Goal: Transaction & Acquisition: Purchase product/service

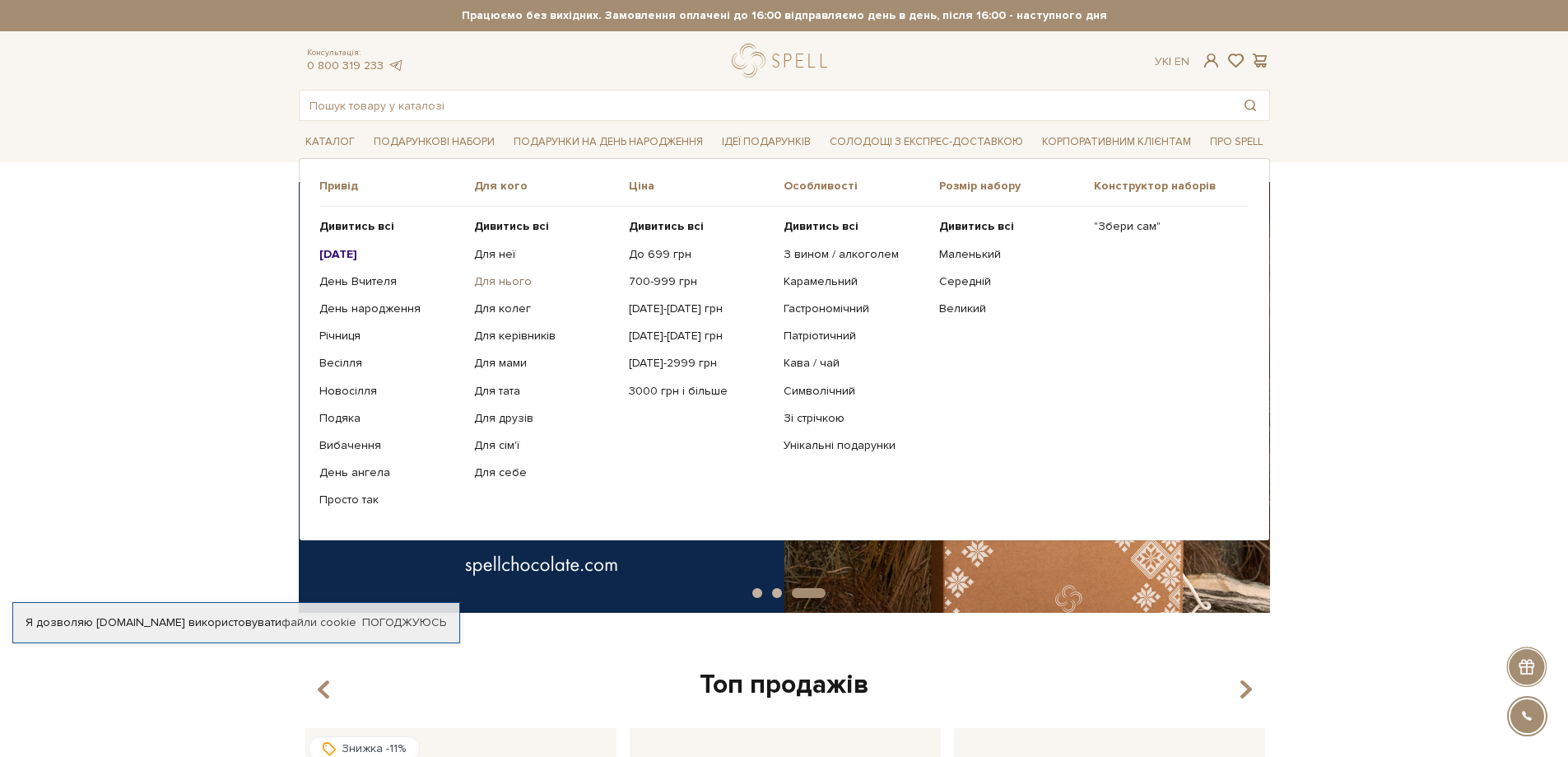
click at [506, 278] on link "Для нього" at bounding box center [545, 281] width 142 height 15
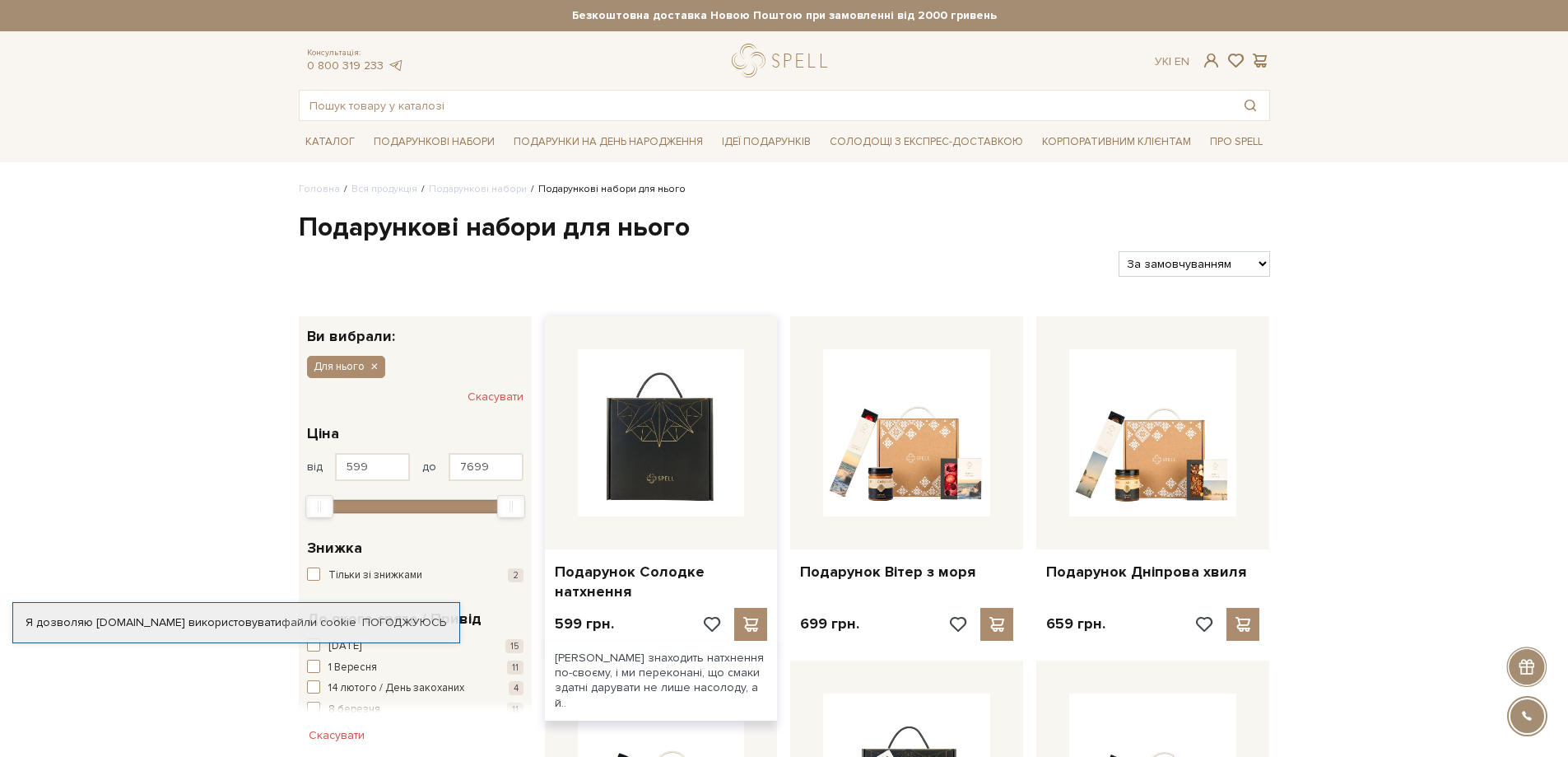
scroll to position [83, 0]
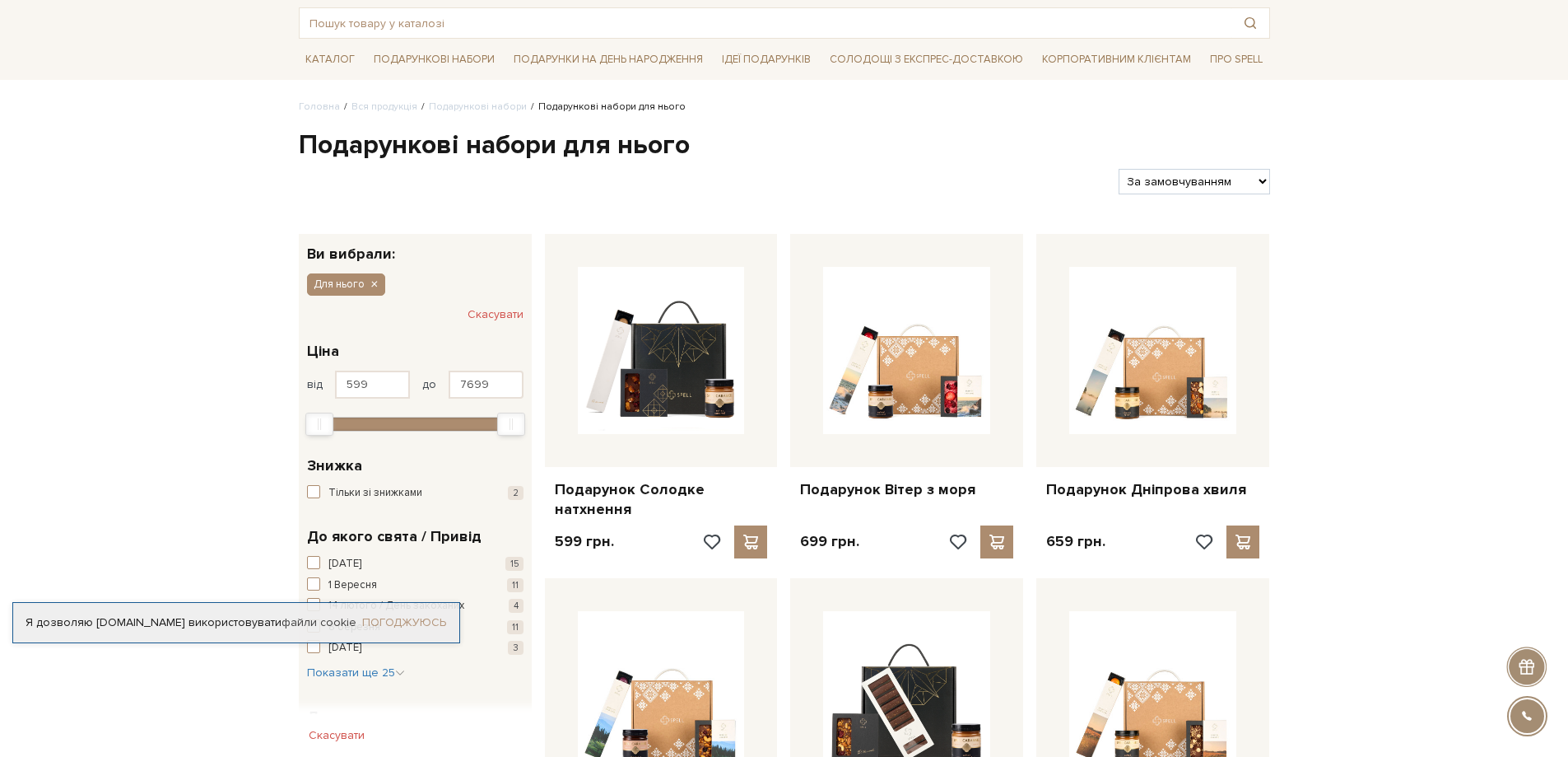
click at [390, 622] on link "Погоджуюсь" at bounding box center [403, 622] width 84 height 15
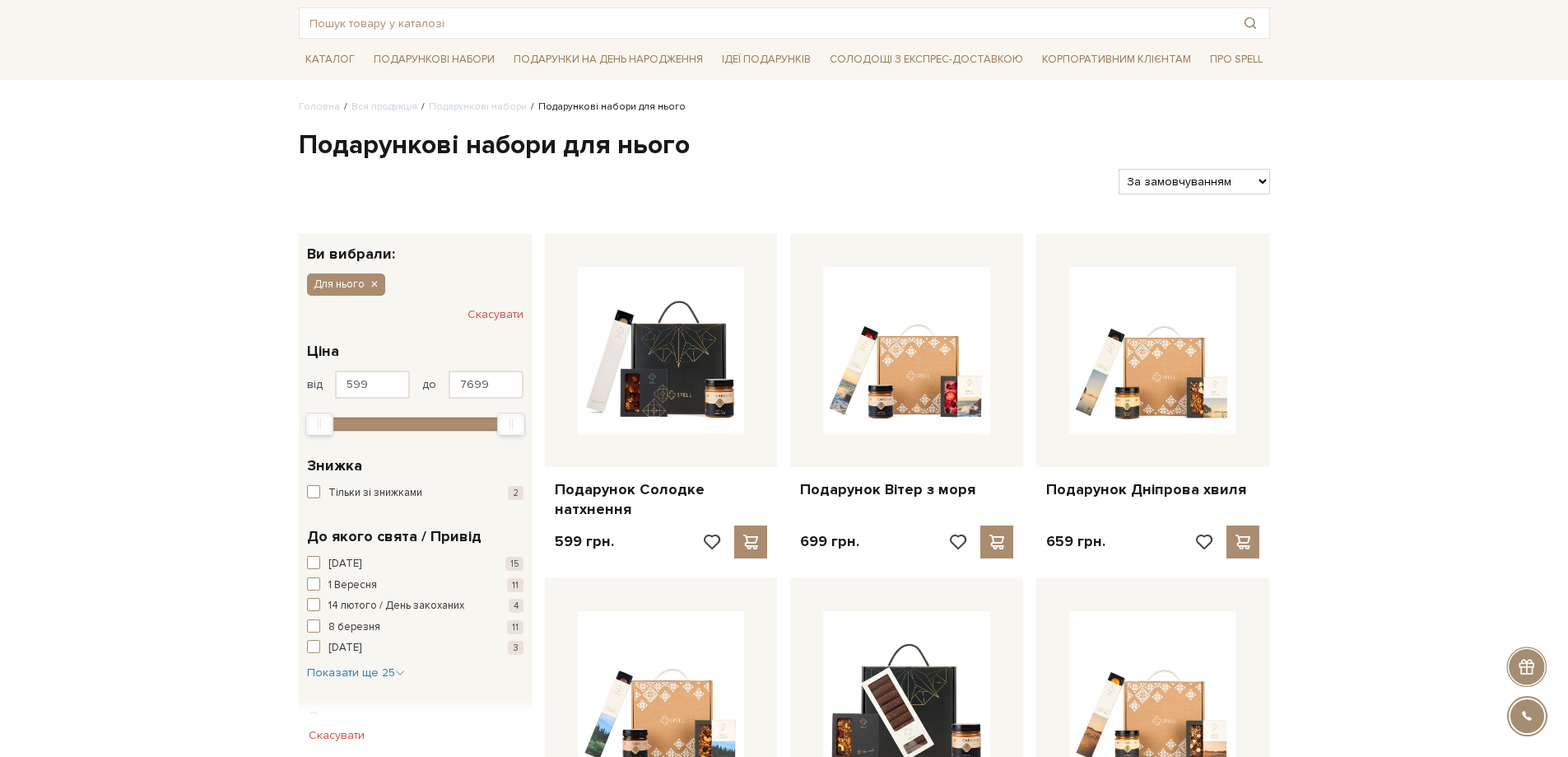
scroll to position [165, 0]
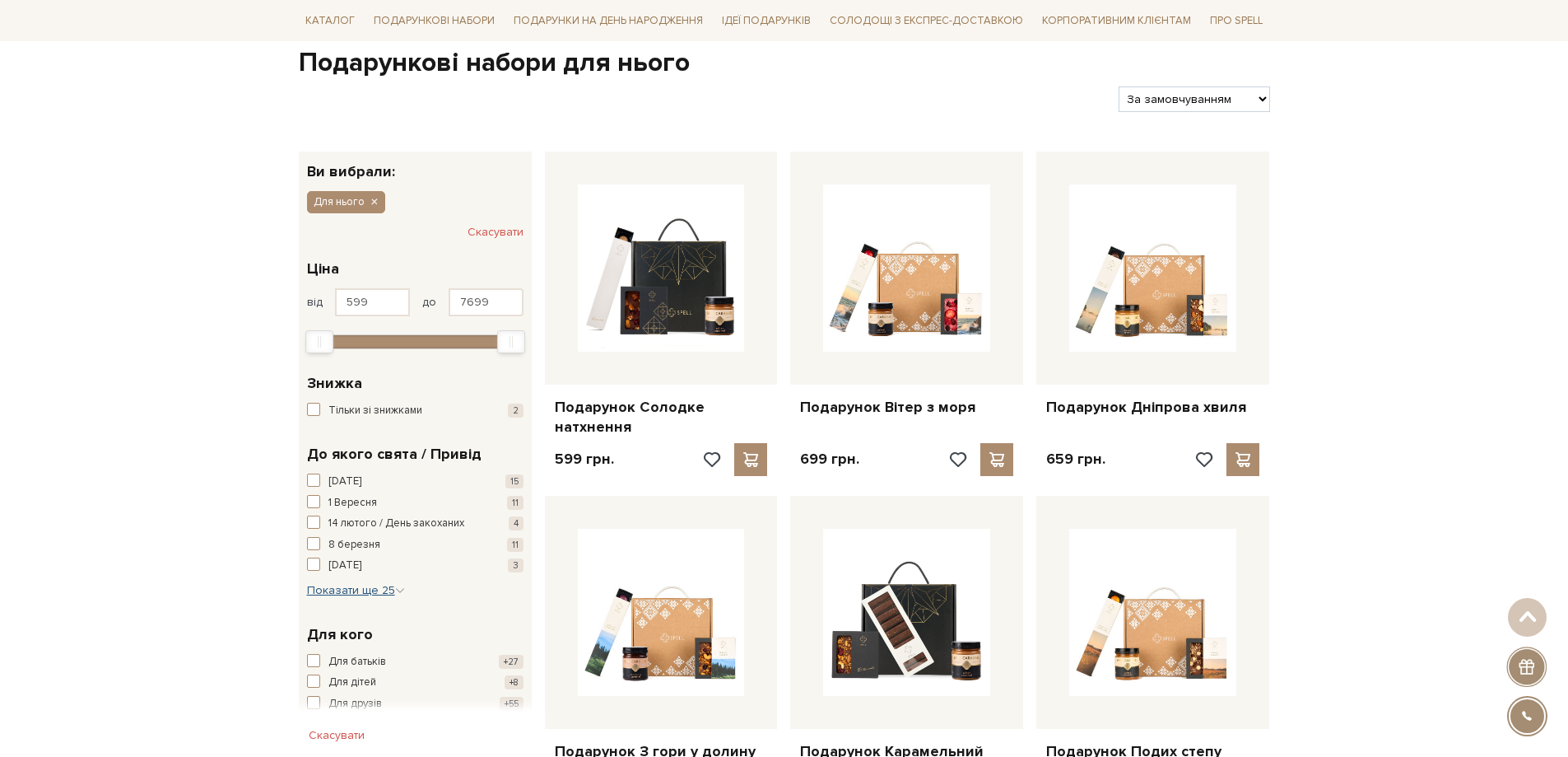
click at [361, 591] on span "Показати ще 25" at bounding box center [356, 590] width 98 height 14
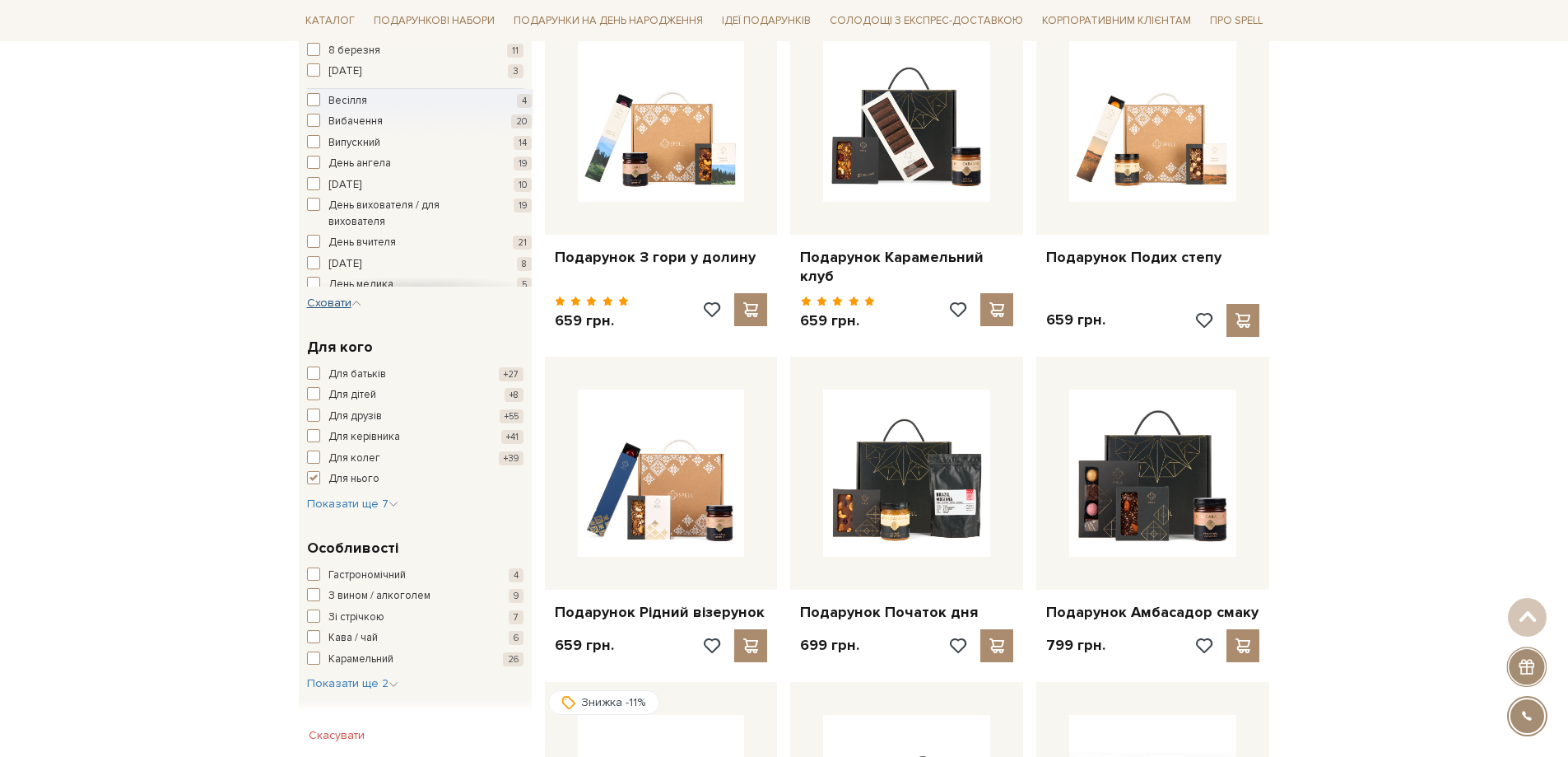
scroll to position [0, 0]
click at [313, 106] on span "button" at bounding box center [313, 103] width 13 height 13
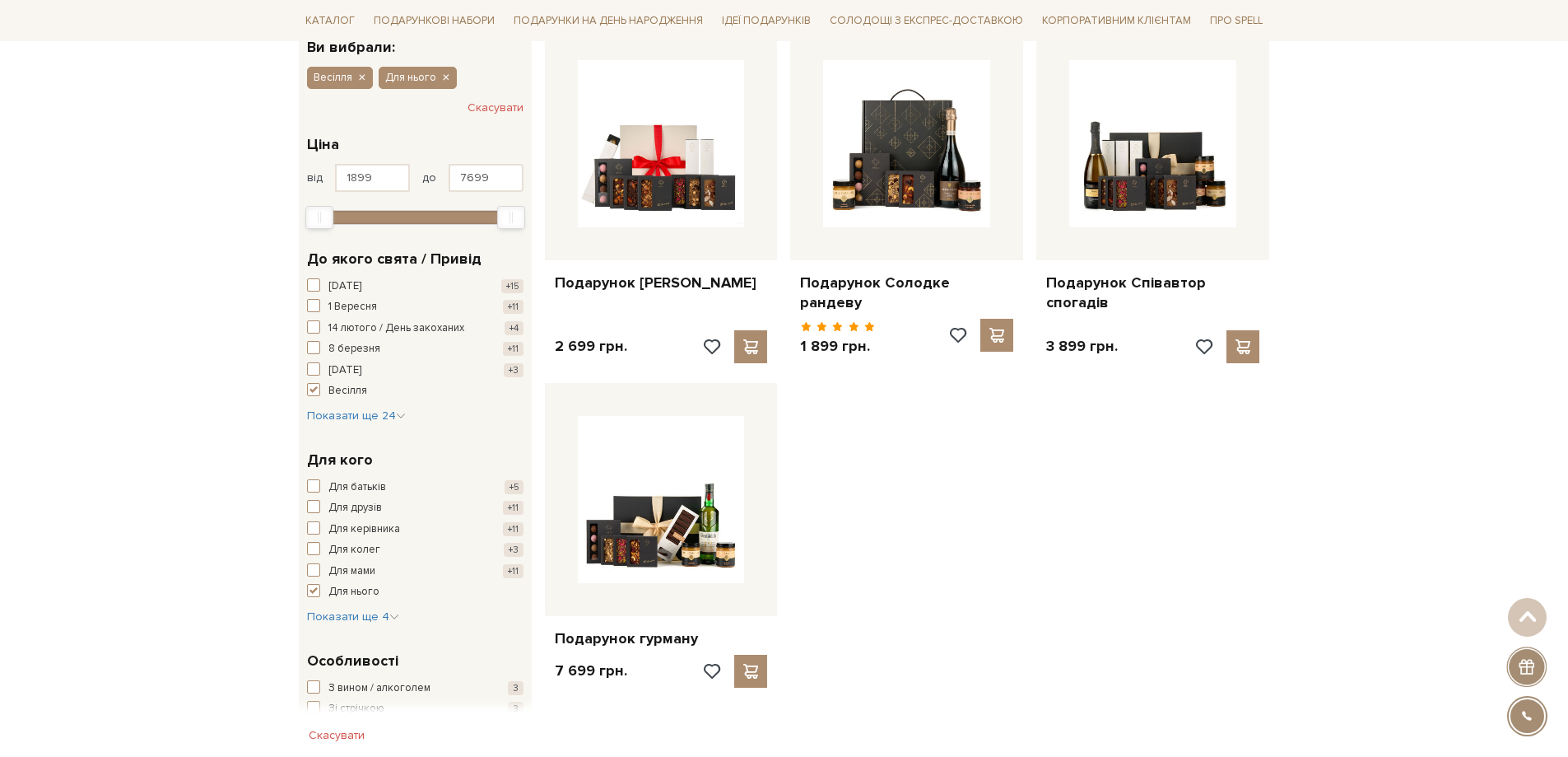
scroll to position [329, 0]
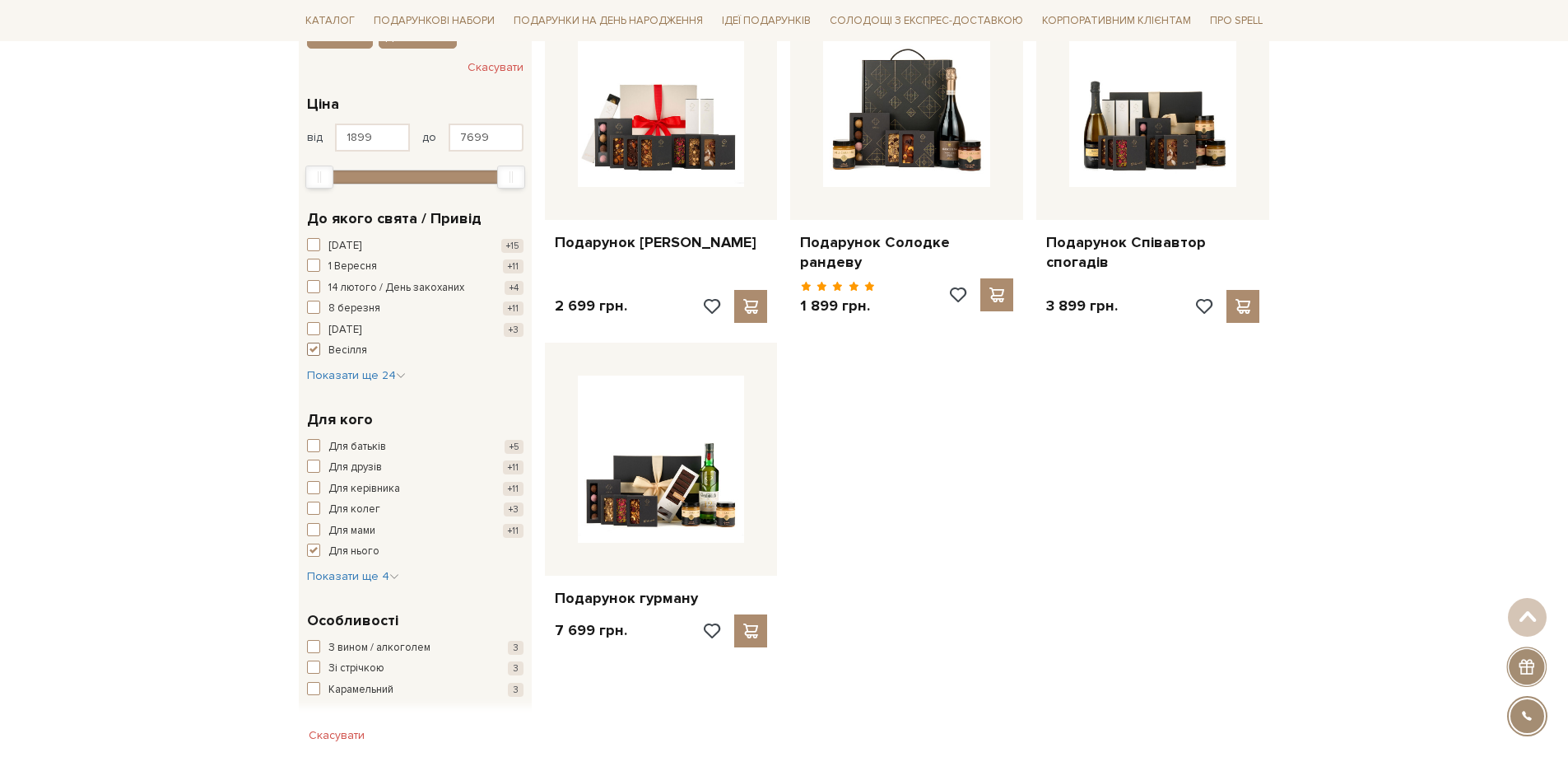
click at [310, 354] on span "button" at bounding box center [313, 348] width 13 height 13
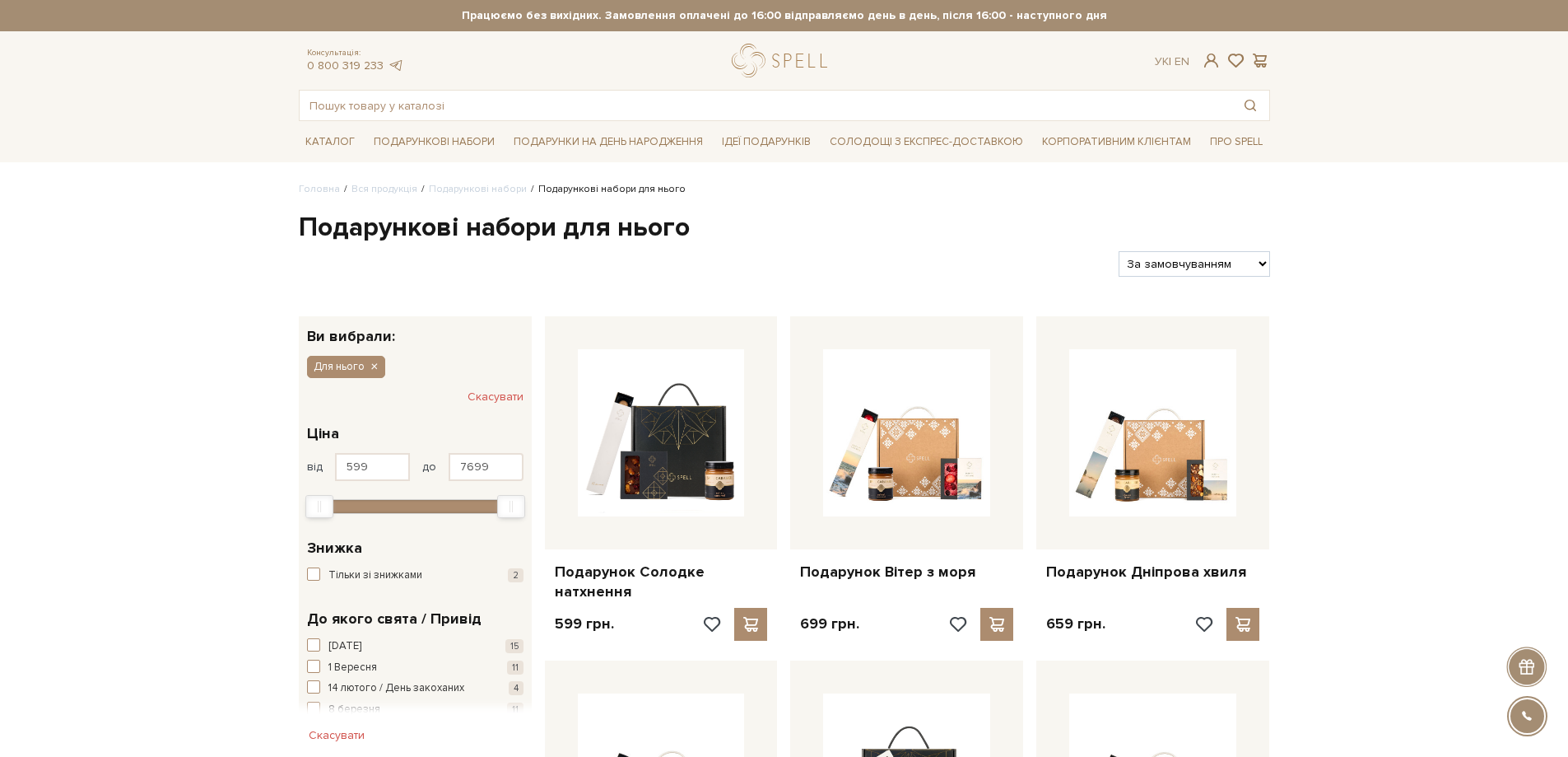
click at [1259, 264] on select "За замовчуванням За Ціною (зростання) За Ціною (зменшення) Новинки За популярні…" at bounding box center [1194, 264] width 151 height 26
select select "https://spellchocolate.com/our-productions/podarunkovi-box/dlja-nogo?sort=p.pri…"
click at [1119, 251] on select "За замовчуванням За Ціною (зростання) За Ціною (зменшення) Новинки За популярні…" at bounding box center [1194, 264] width 151 height 26
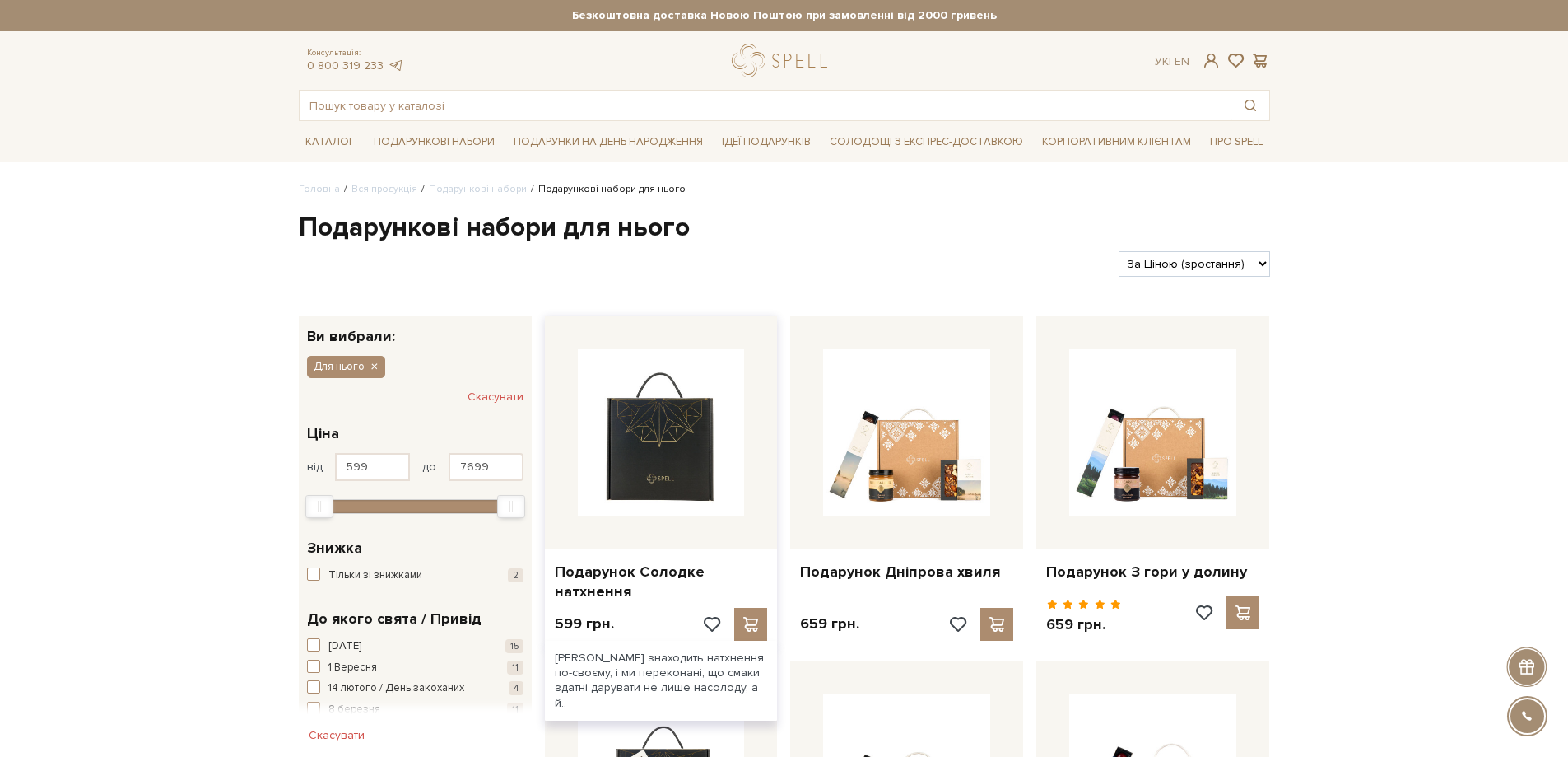
click at [679, 427] on img at bounding box center [661, 433] width 167 height 167
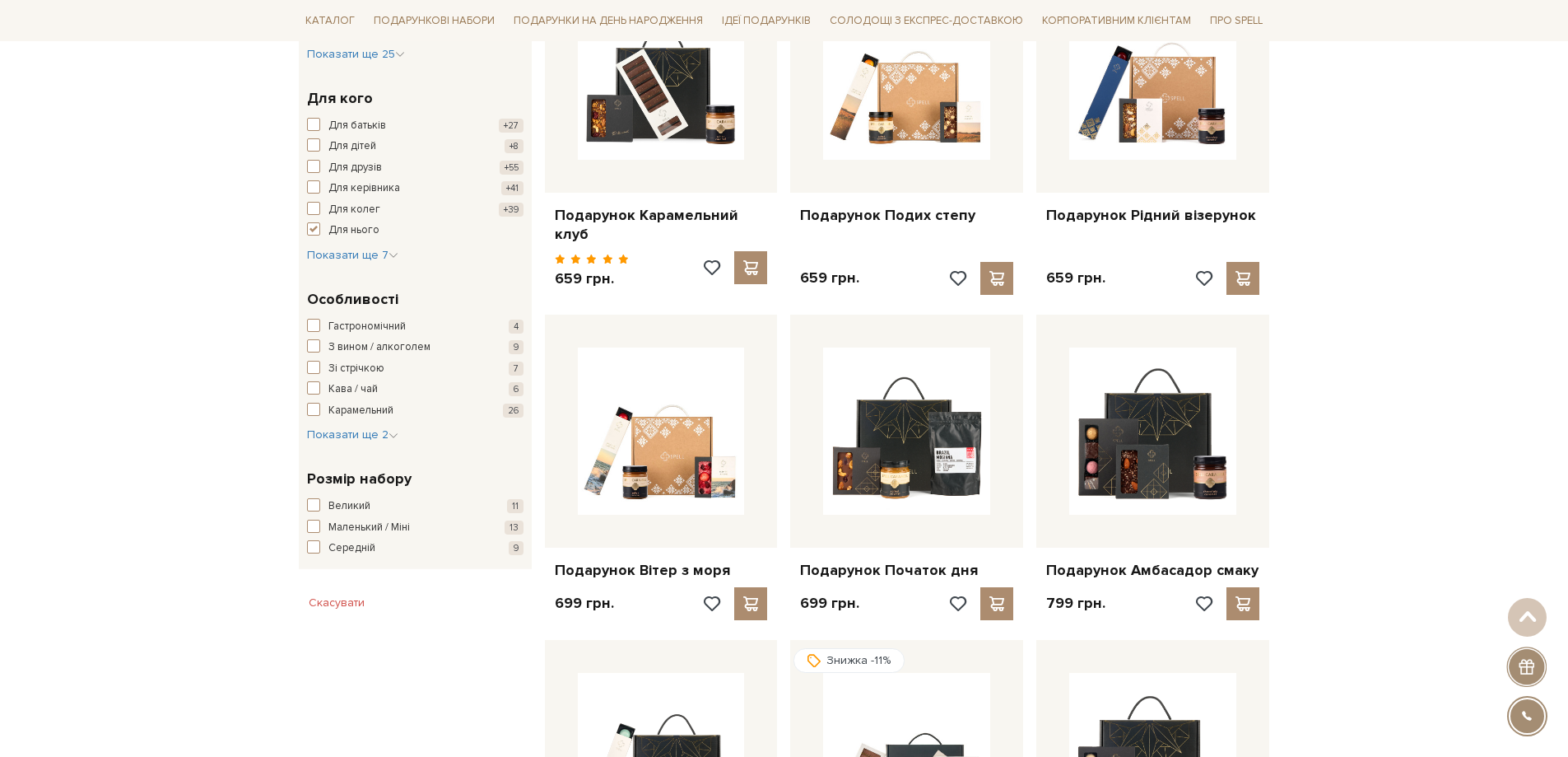
scroll to position [741, 0]
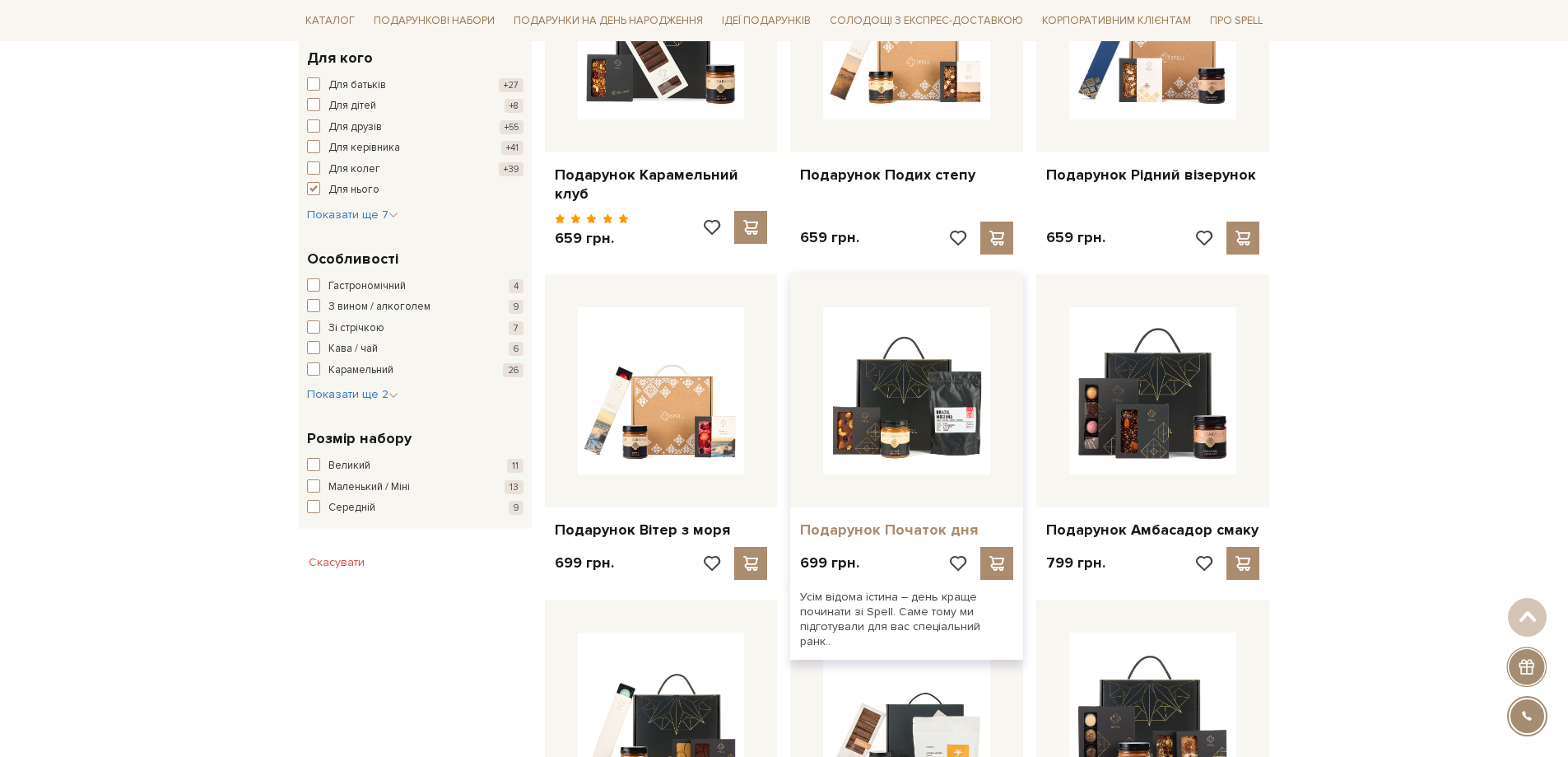
click at [913, 521] on link "Подарунок Початок дня" at bounding box center [906, 530] width 213 height 19
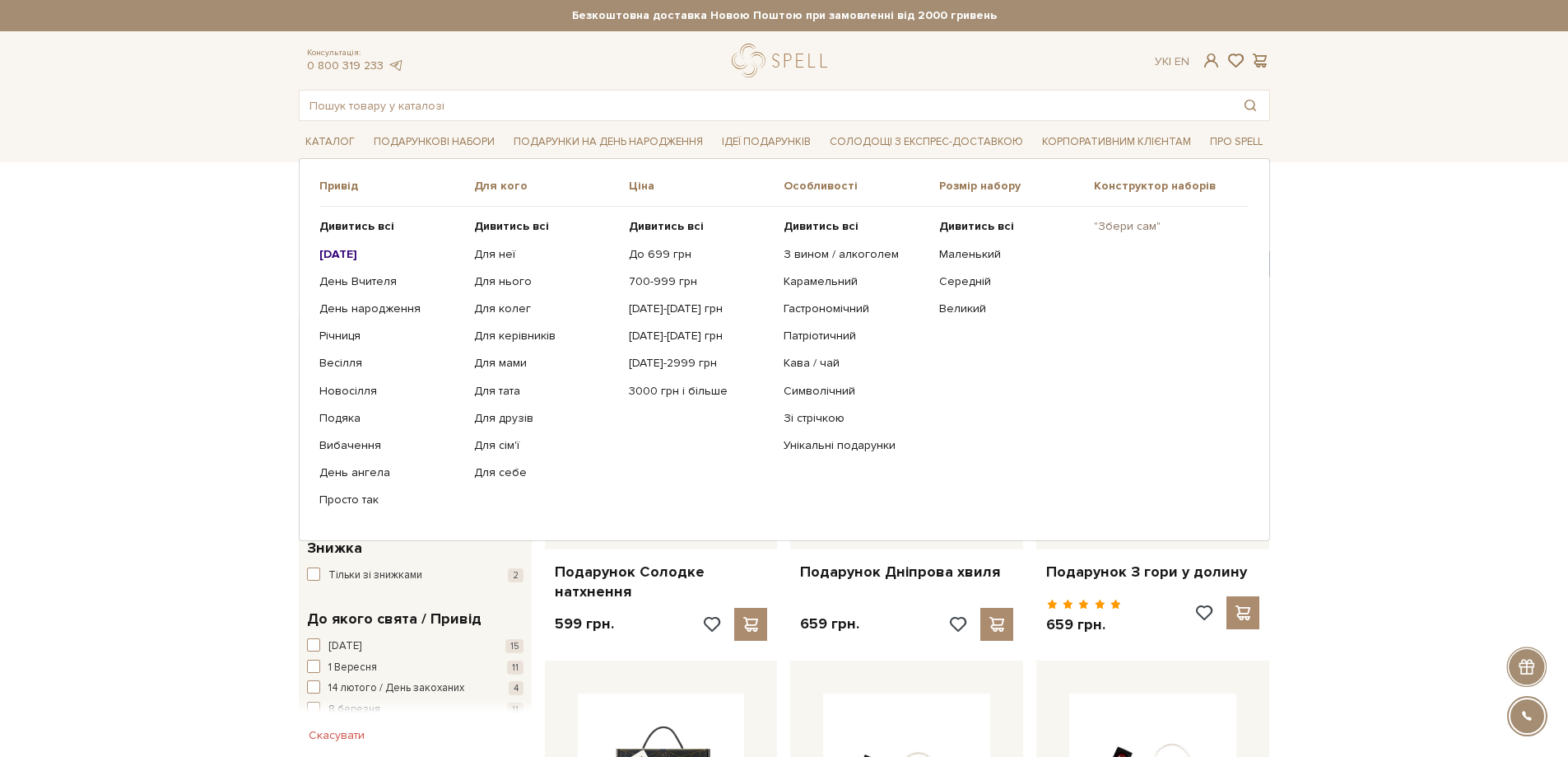
click at [1122, 228] on link ""Збери сам"" at bounding box center [1165, 226] width 142 height 15
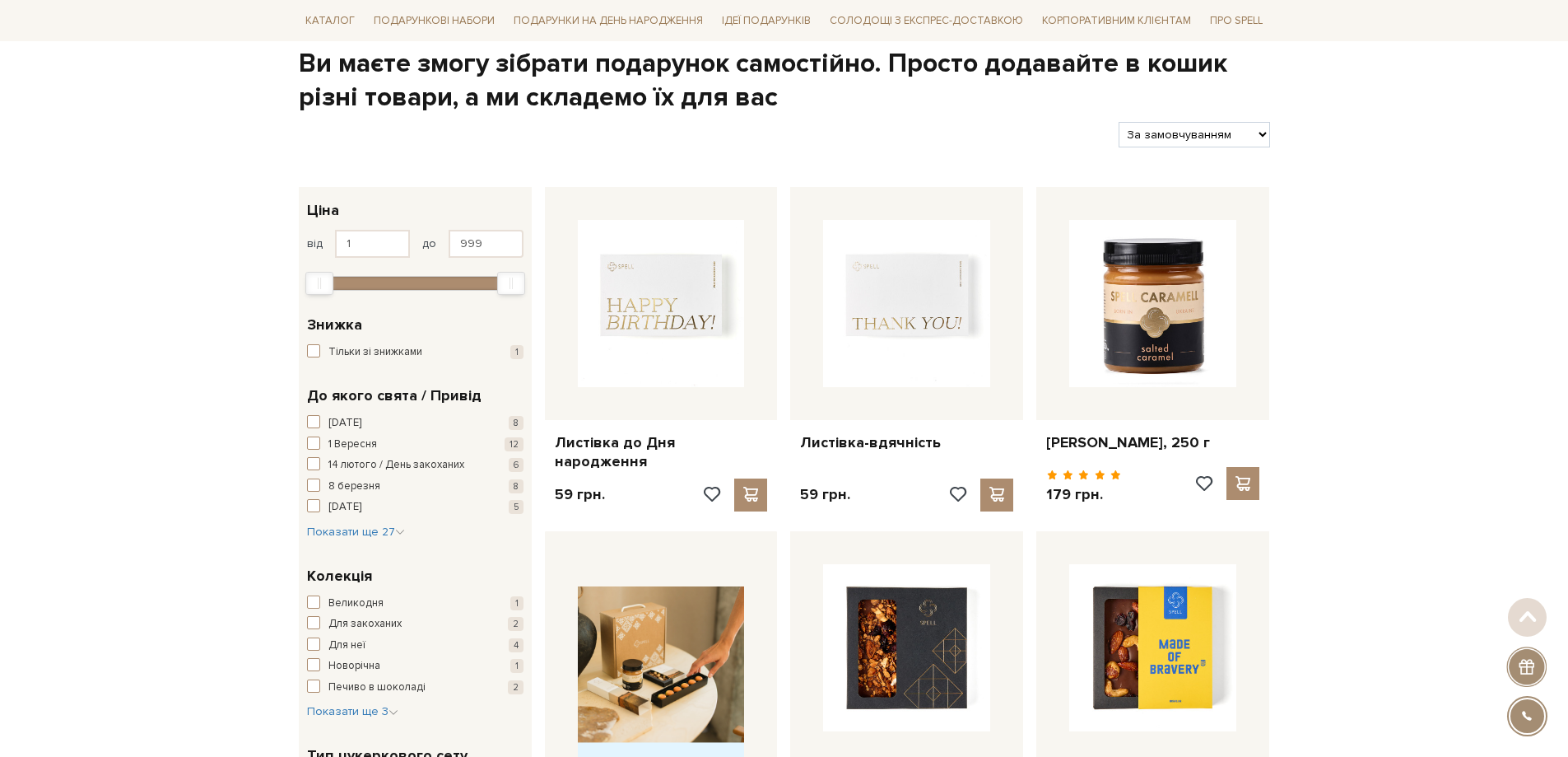
scroll to position [165, 0]
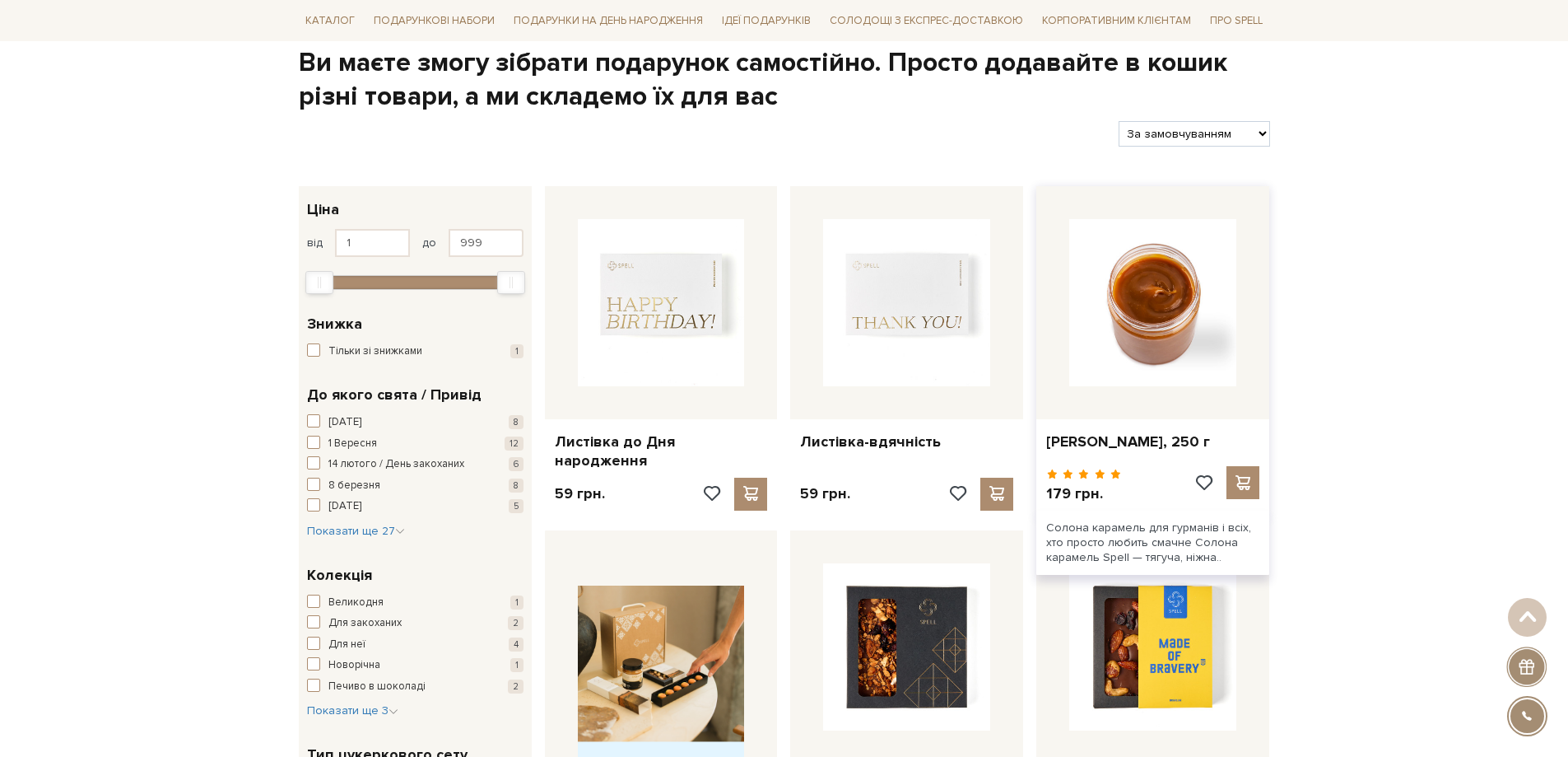
click at [1157, 302] on img at bounding box center [1153, 303] width 167 height 167
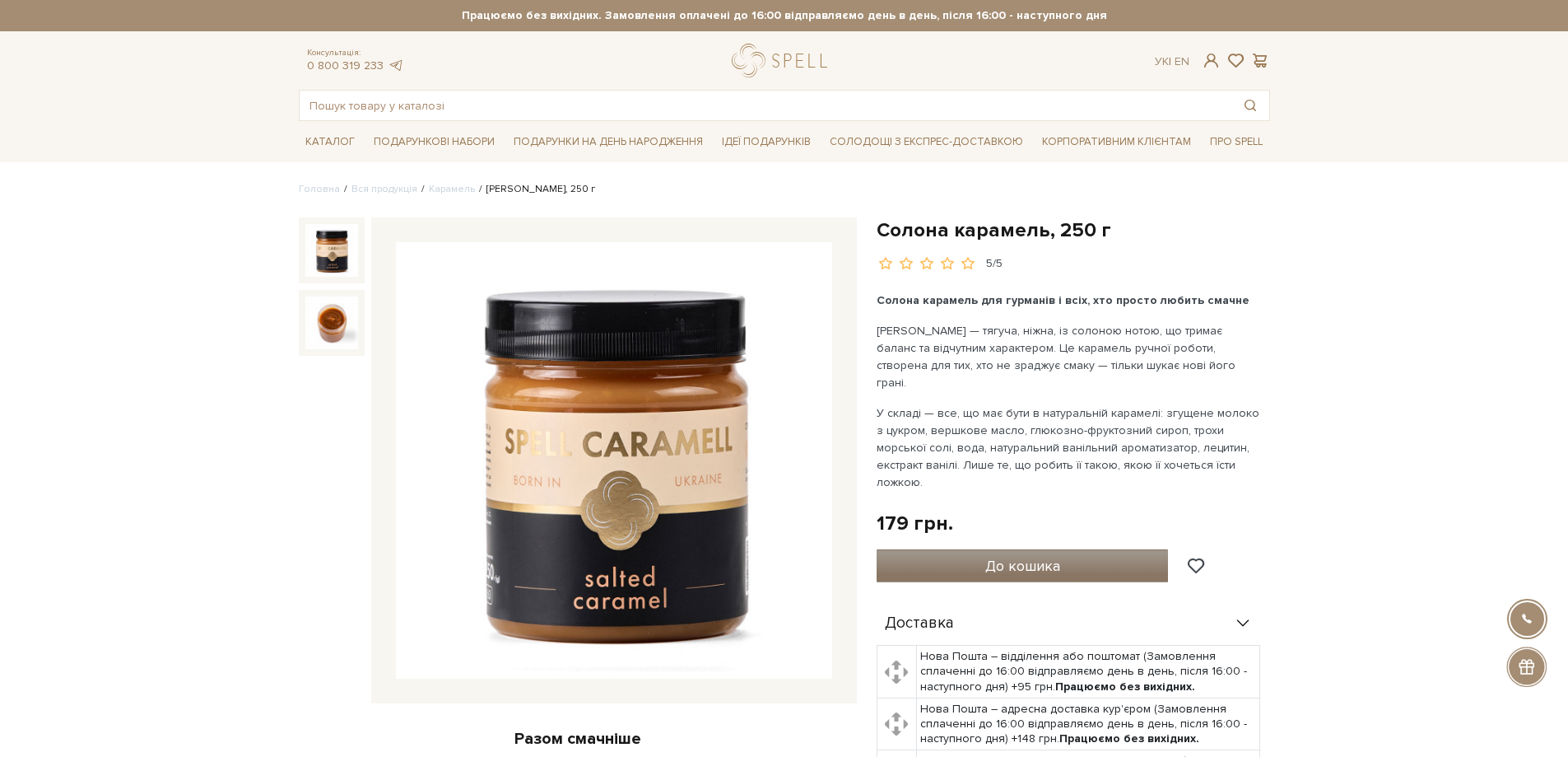
click at [1095, 549] on button "До кошика" at bounding box center [1022, 566] width 292 height 33
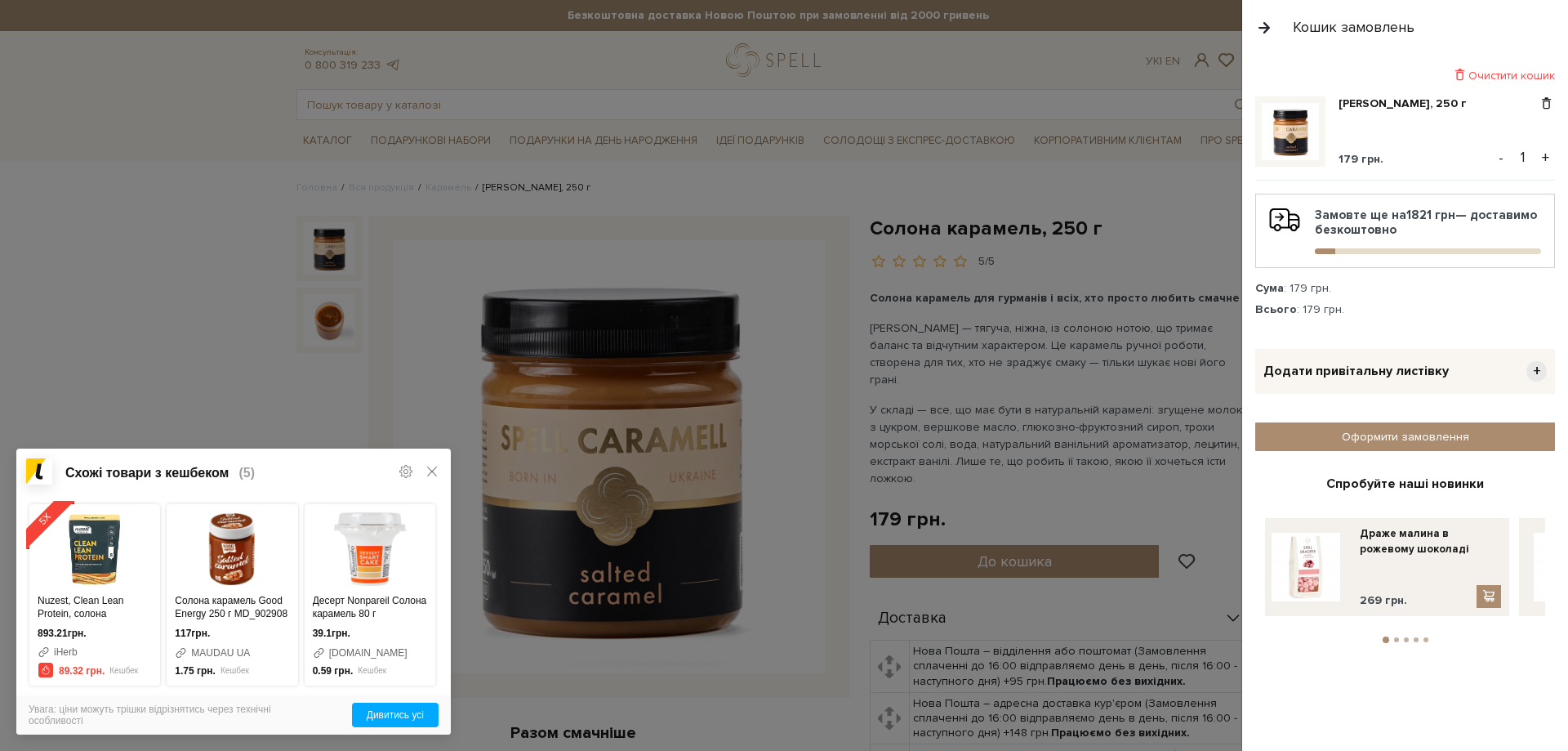
click at [428, 471] on icon at bounding box center [432, 470] width 13 height 13
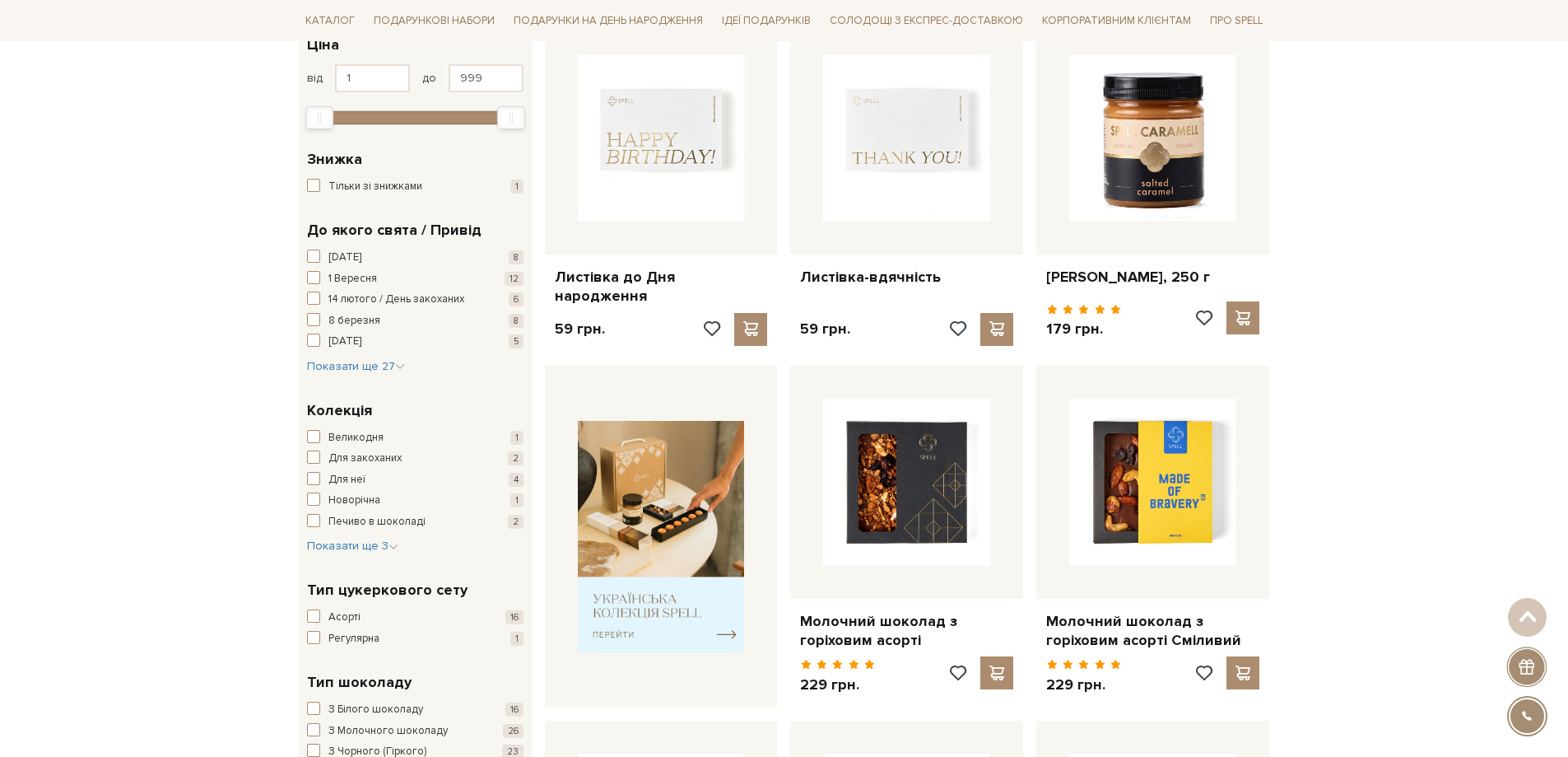
scroll to position [494, 0]
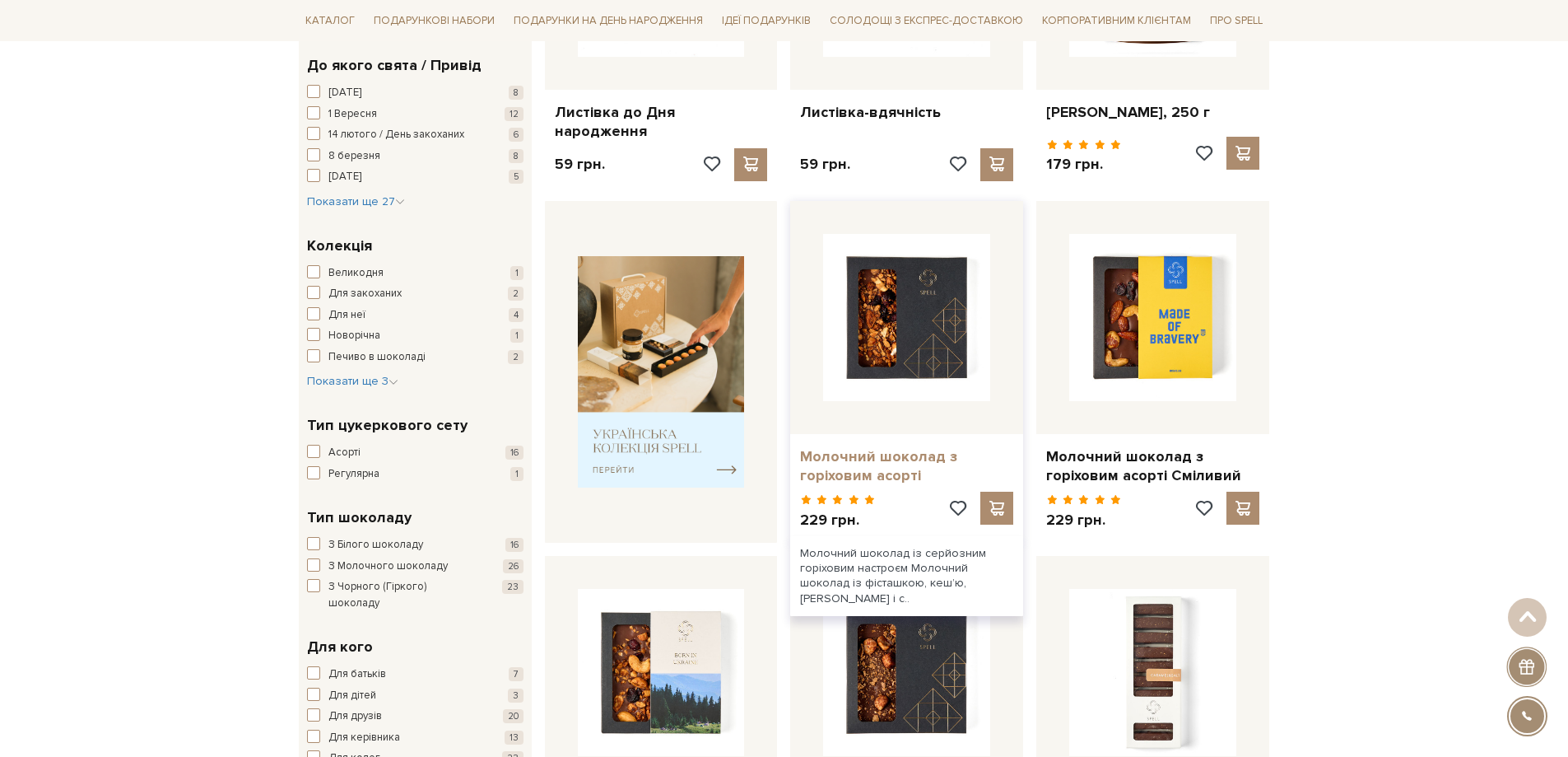
click at [911, 454] on link "Молочний шоколад з горіховим асорті" at bounding box center [906, 466] width 213 height 39
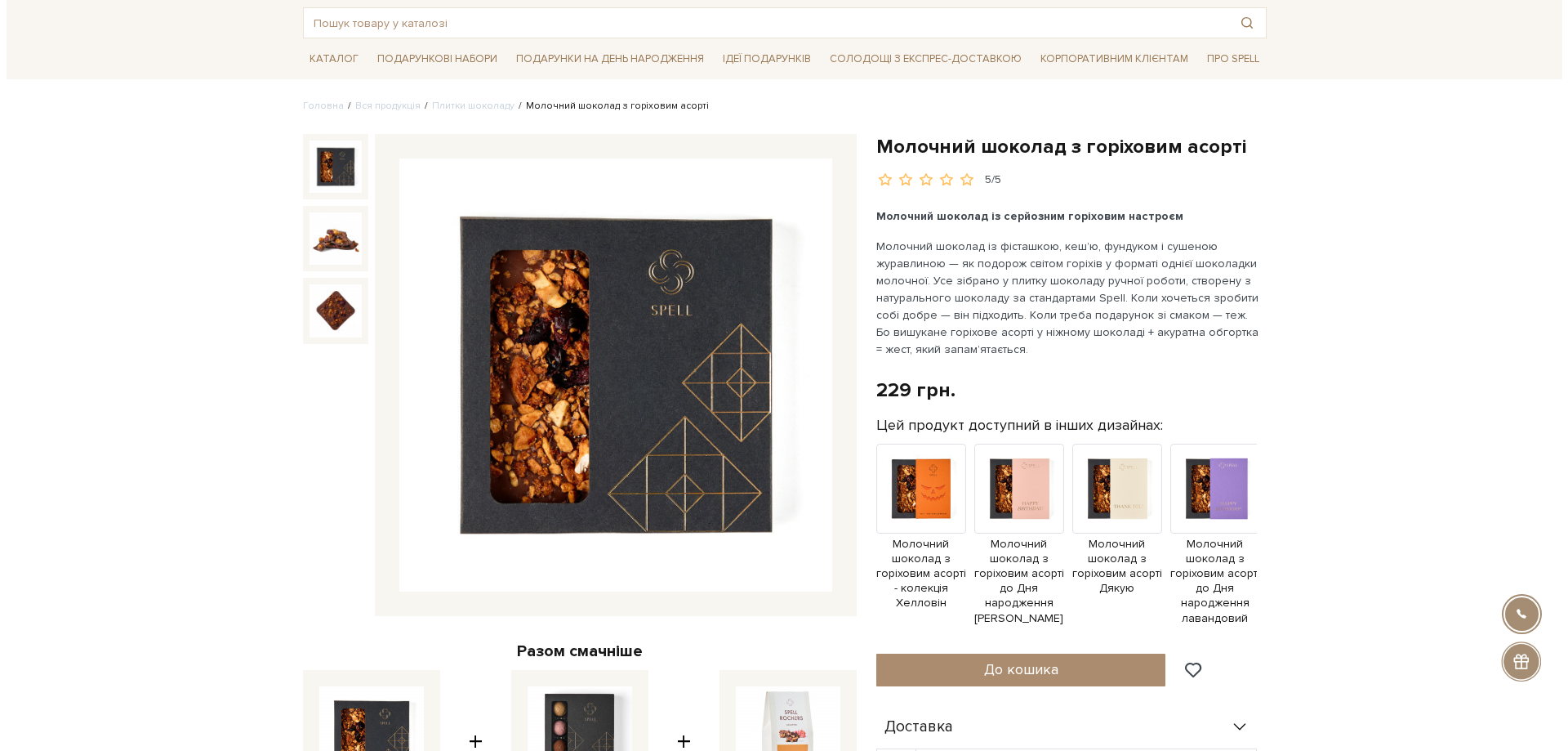
scroll to position [163, 0]
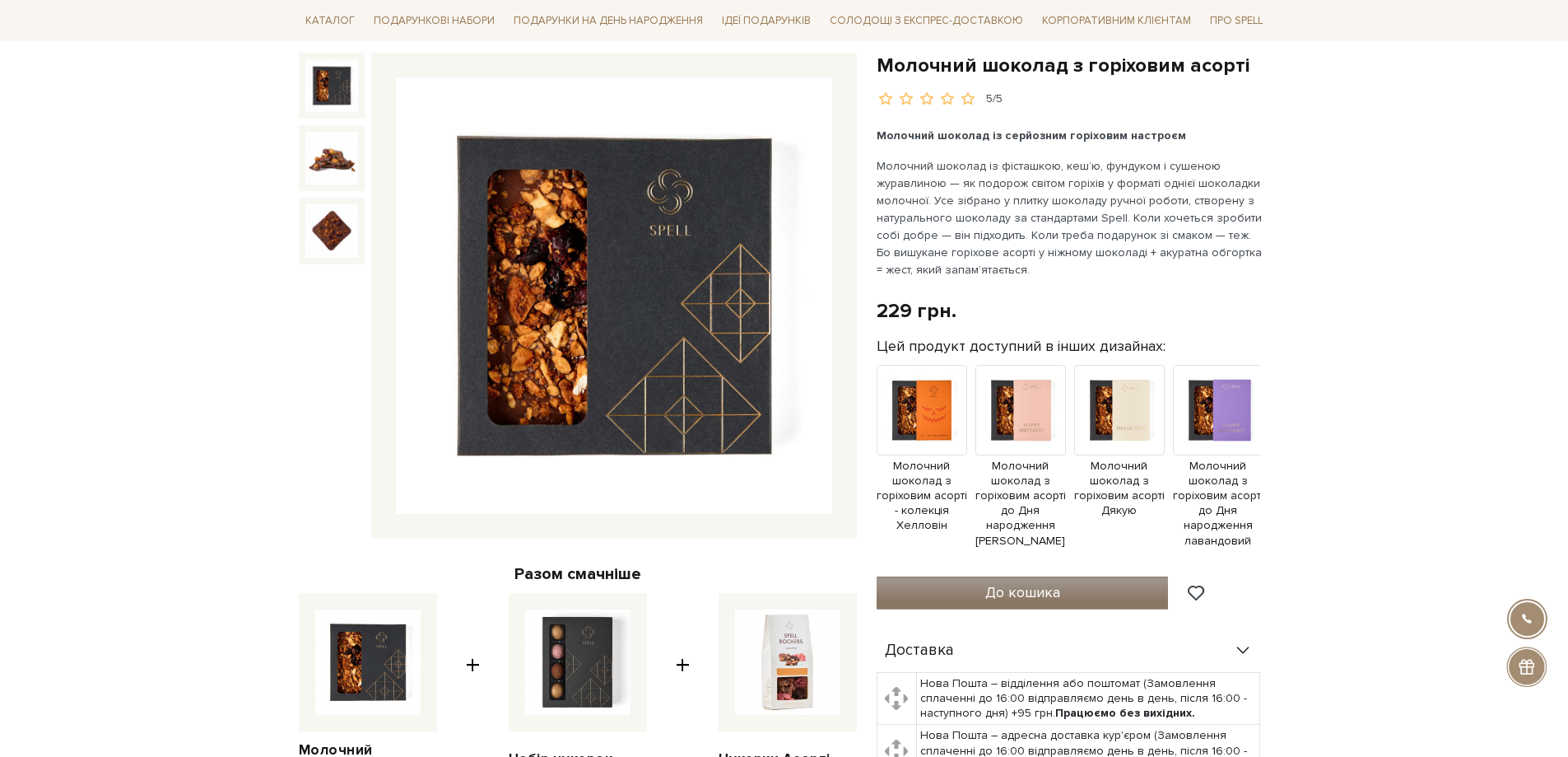
click at [993, 607] on button "До кошика" at bounding box center [1022, 593] width 292 height 33
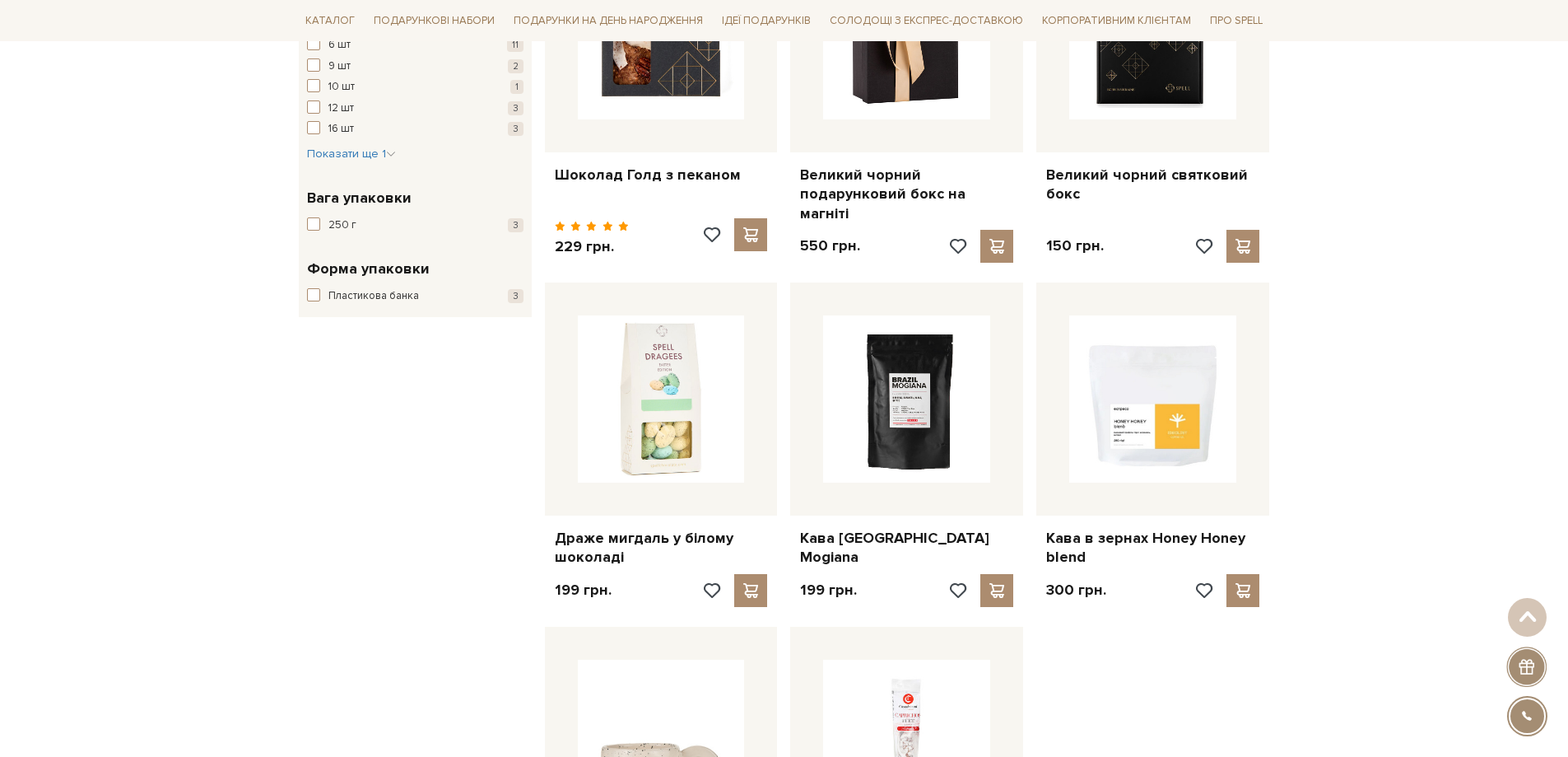
scroll to position [1480, 0]
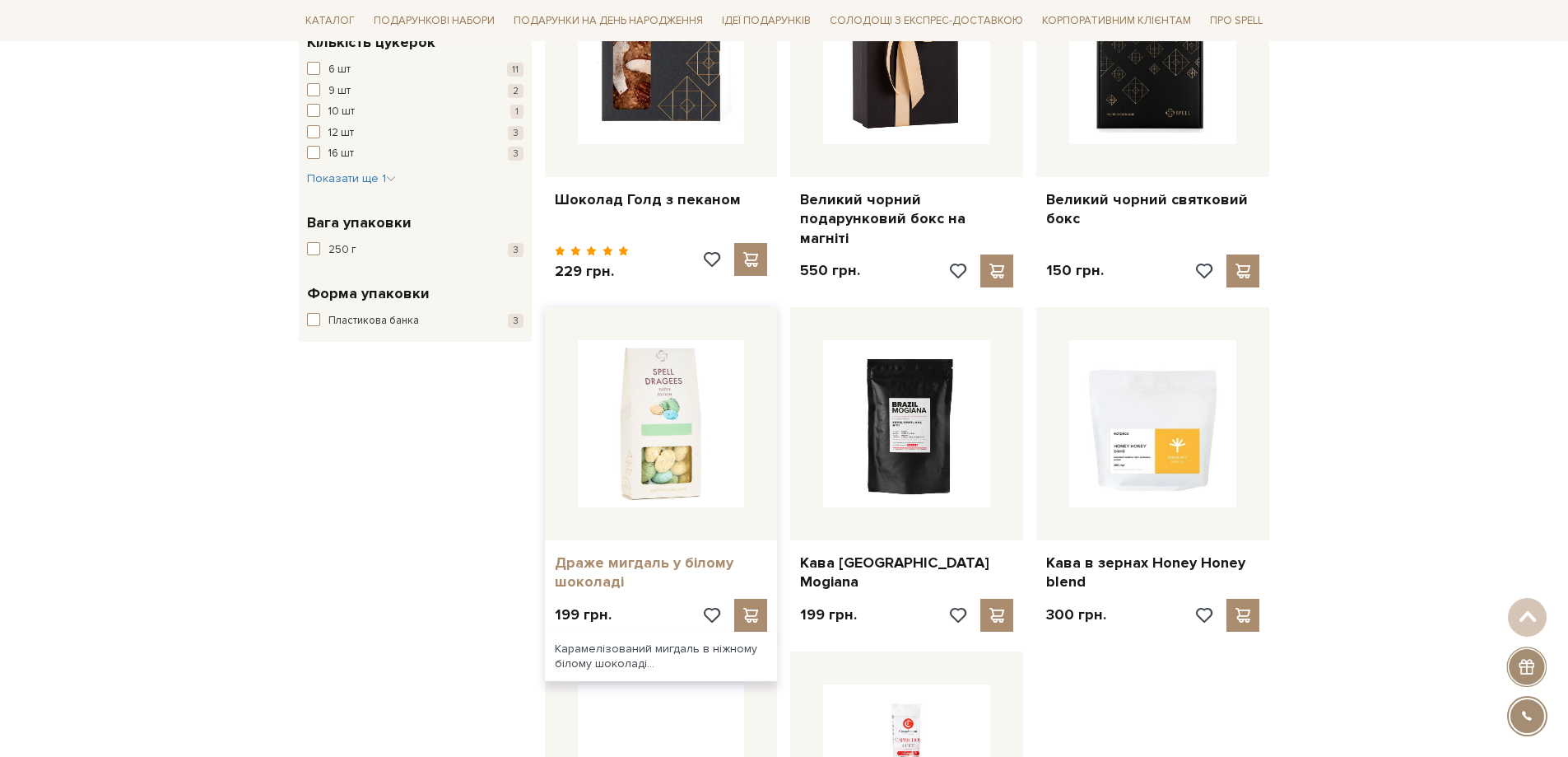
click at [703, 554] on link "Драже мигдаль у білому шоколаді" at bounding box center [661, 572] width 213 height 39
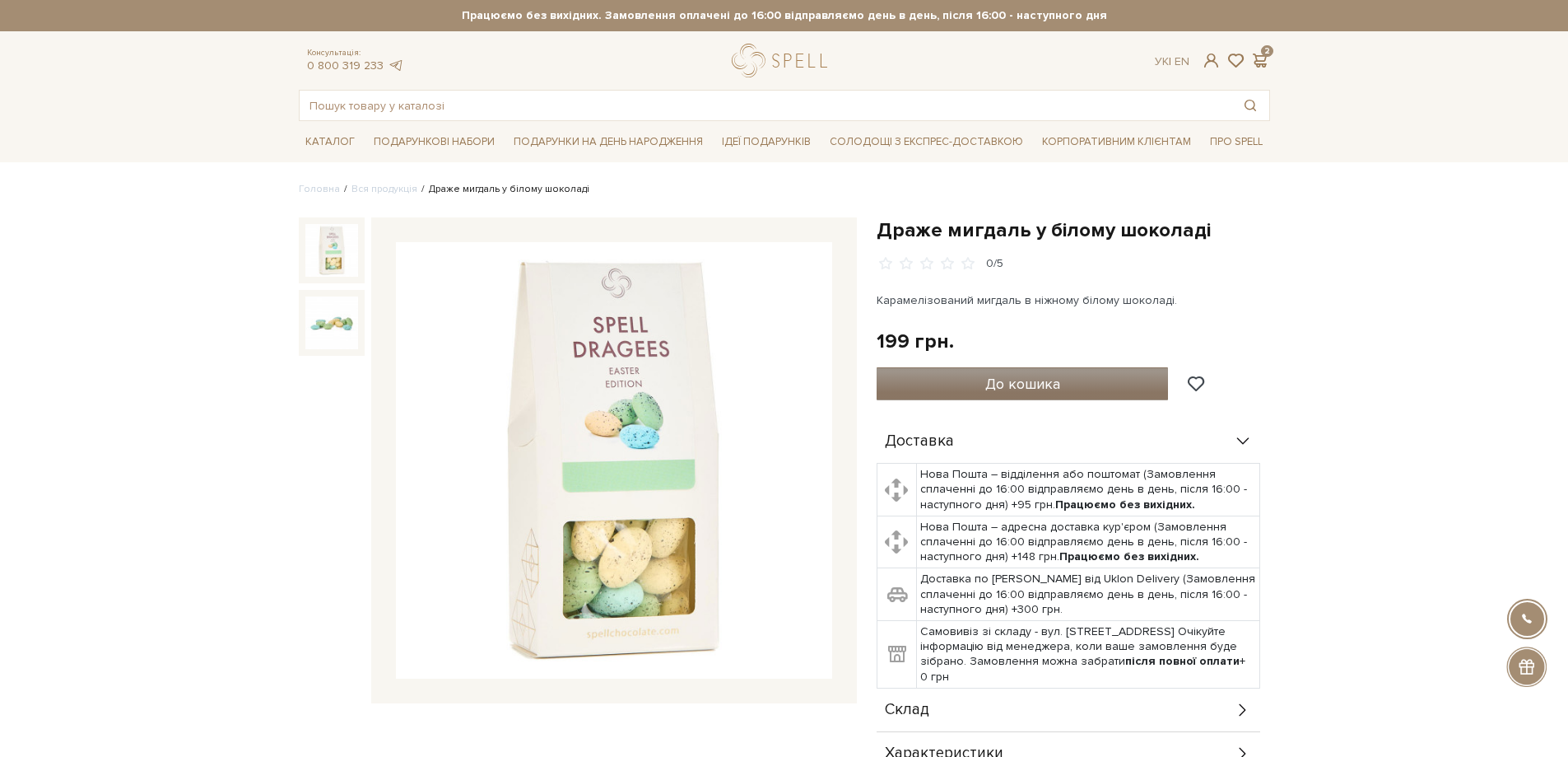
click at [1015, 375] on span "До кошика" at bounding box center [1022, 384] width 75 height 18
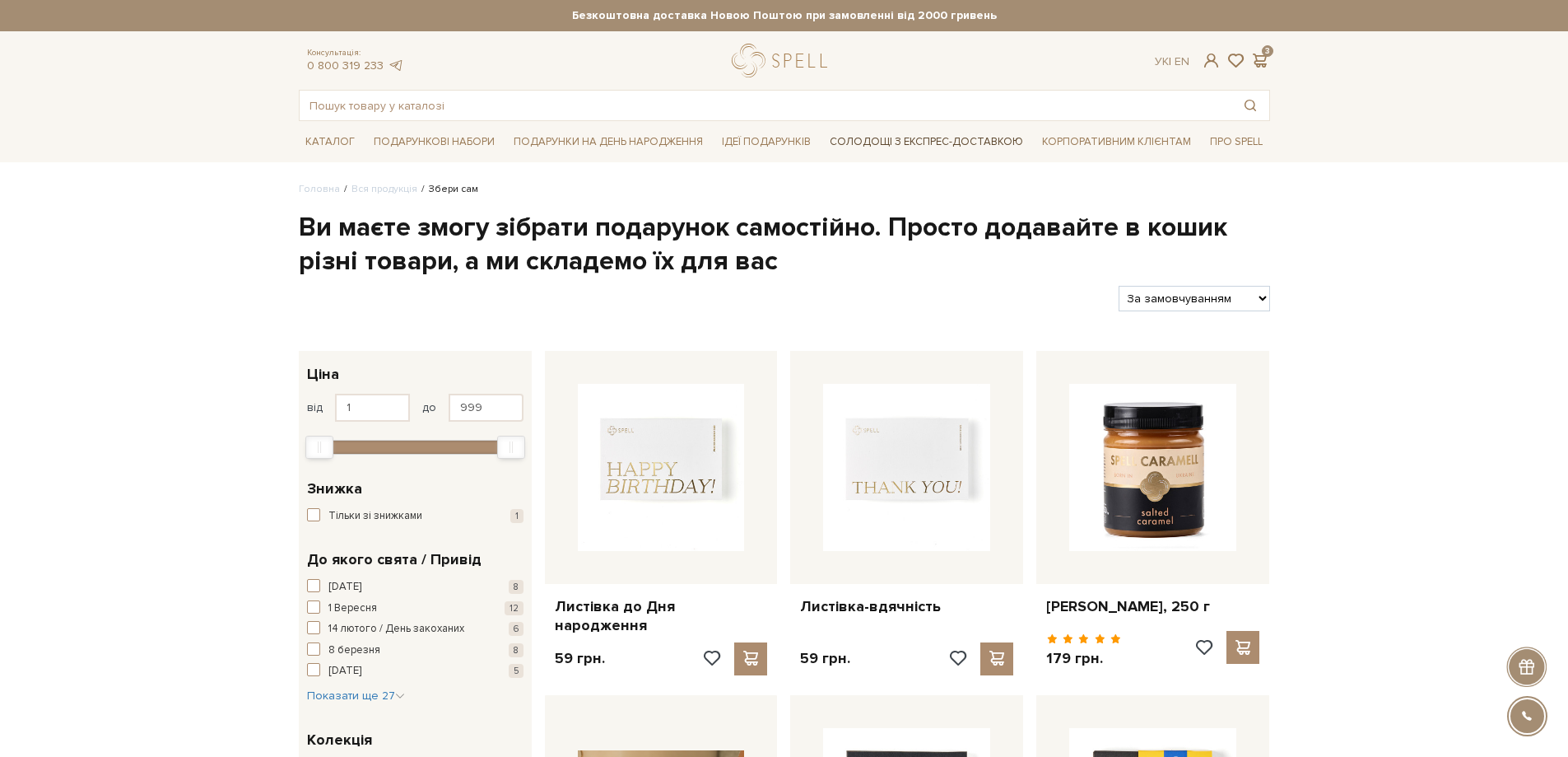
click at [977, 144] on link "Солодощі з експрес-доставкою" at bounding box center [927, 141] width 207 height 28
